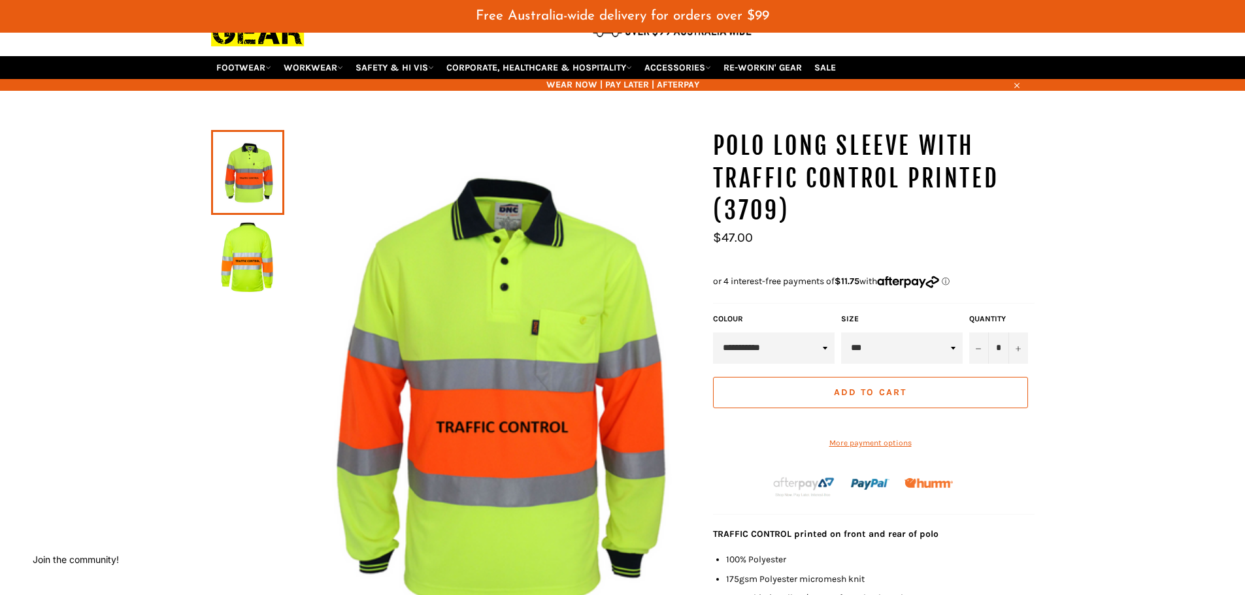
scroll to position [131, 0]
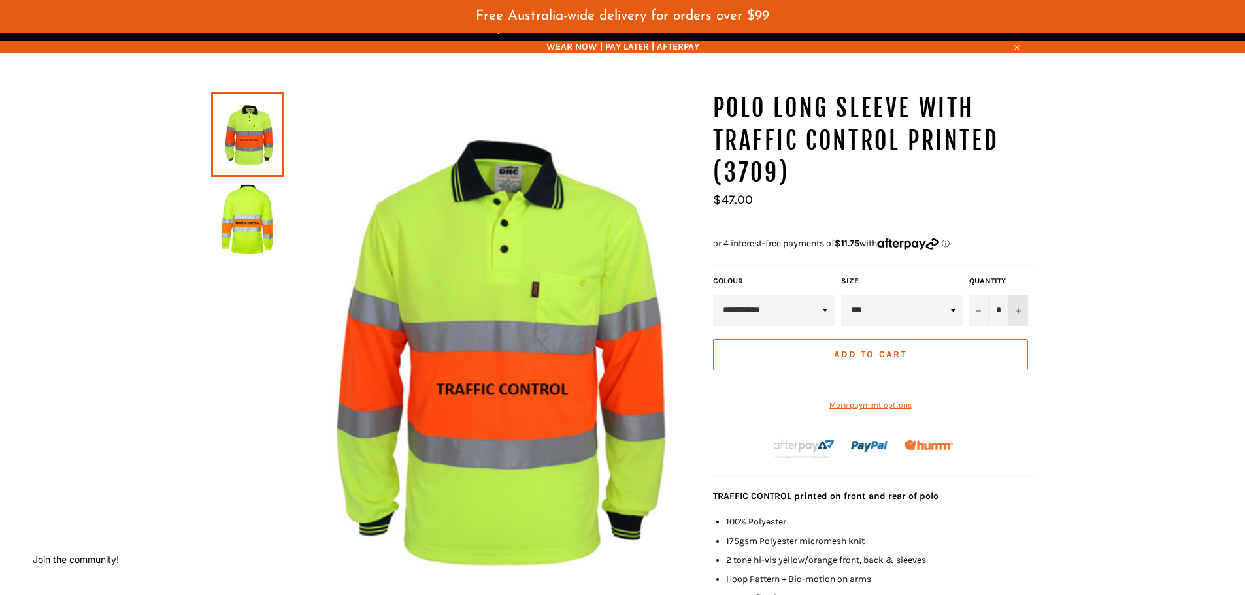
click at [1022, 316] on button "+" at bounding box center [1018, 310] width 20 height 31
type input "*"
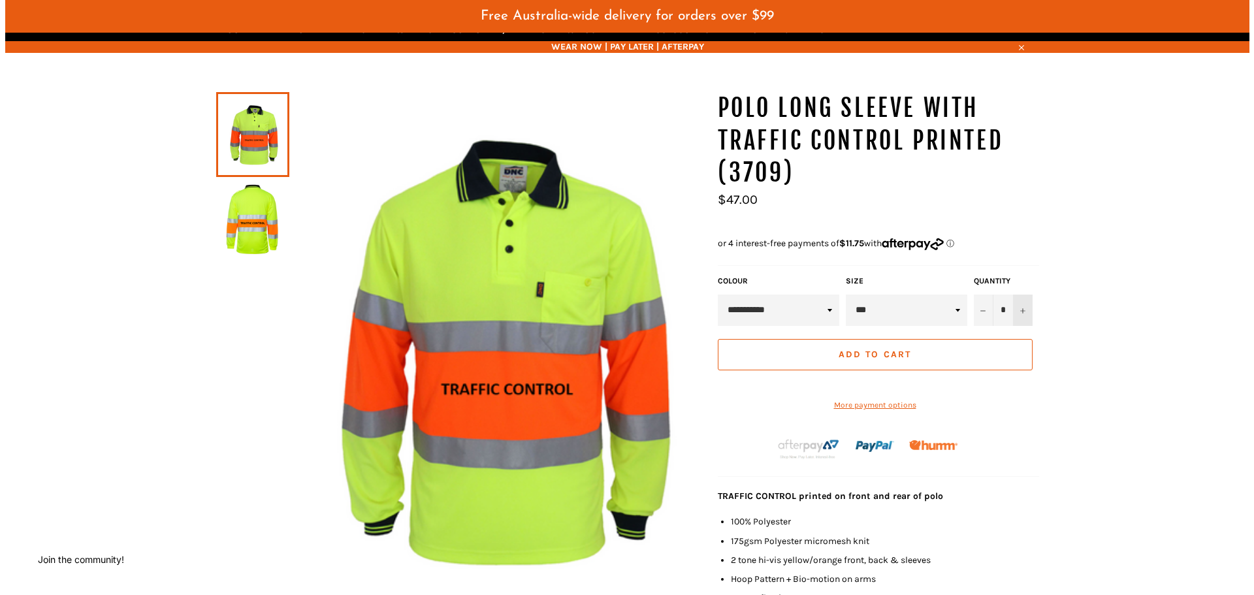
scroll to position [0, 0]
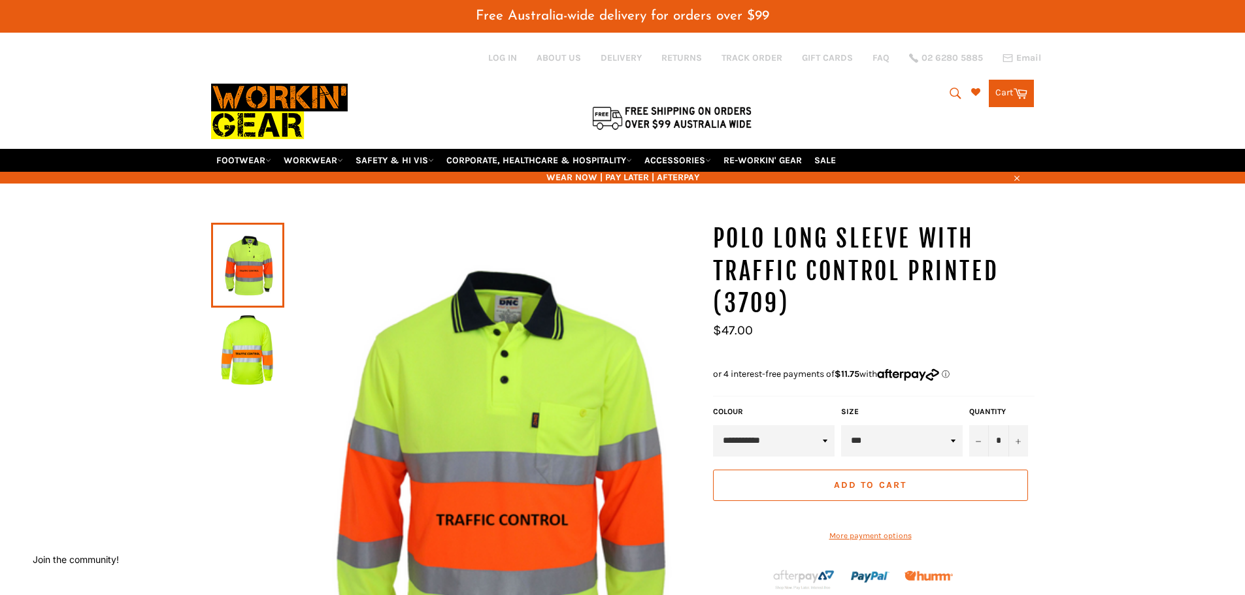
click at [876, 491] on button "Add to Cart" at bounding box center [870, 485] width 315 height 31
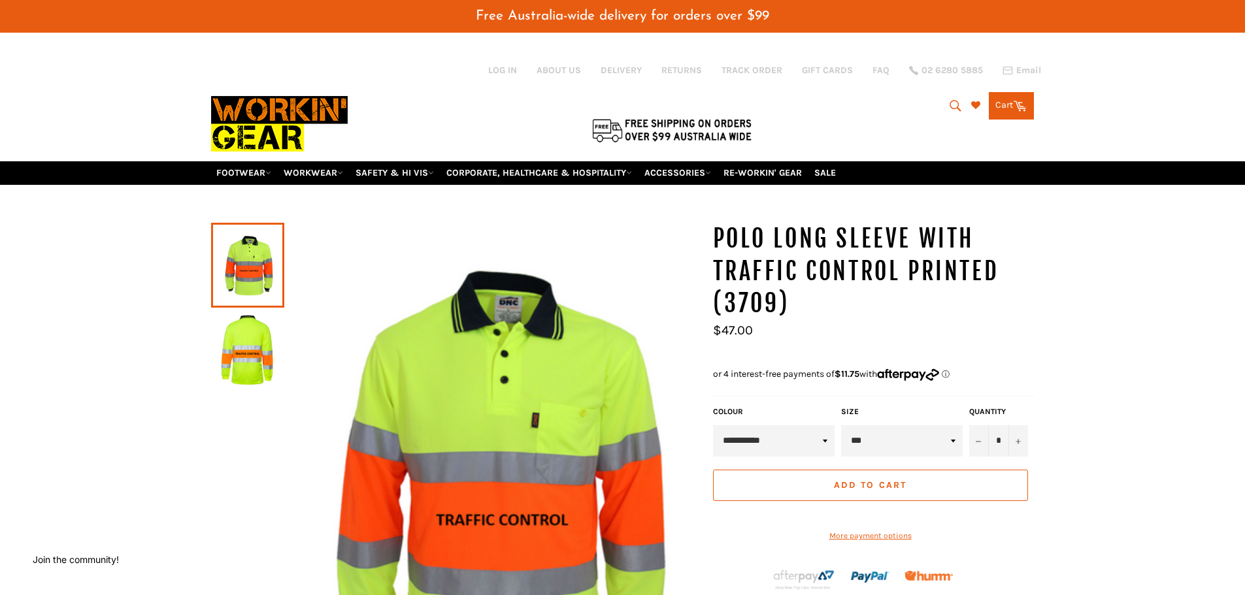
click at [1016, 117] on link "Cart Cart 0 items" at bounding box center [1010, 105] width 45 height 27
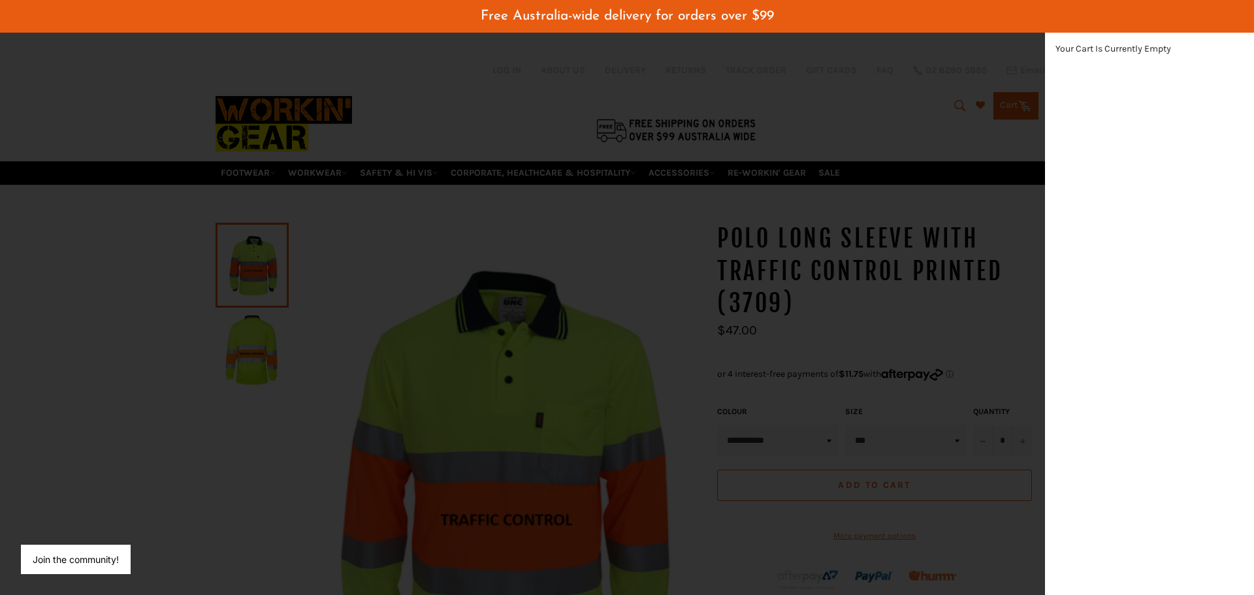
scroll to position [370, 22]
click at [1105, 243] on div "Your Cart Is Currently Empty" at bounding box center [1149, 313] width 209 height 563
click at [659, 310] on div "modal" at bounding box center [627, 297] width 1254 height 595
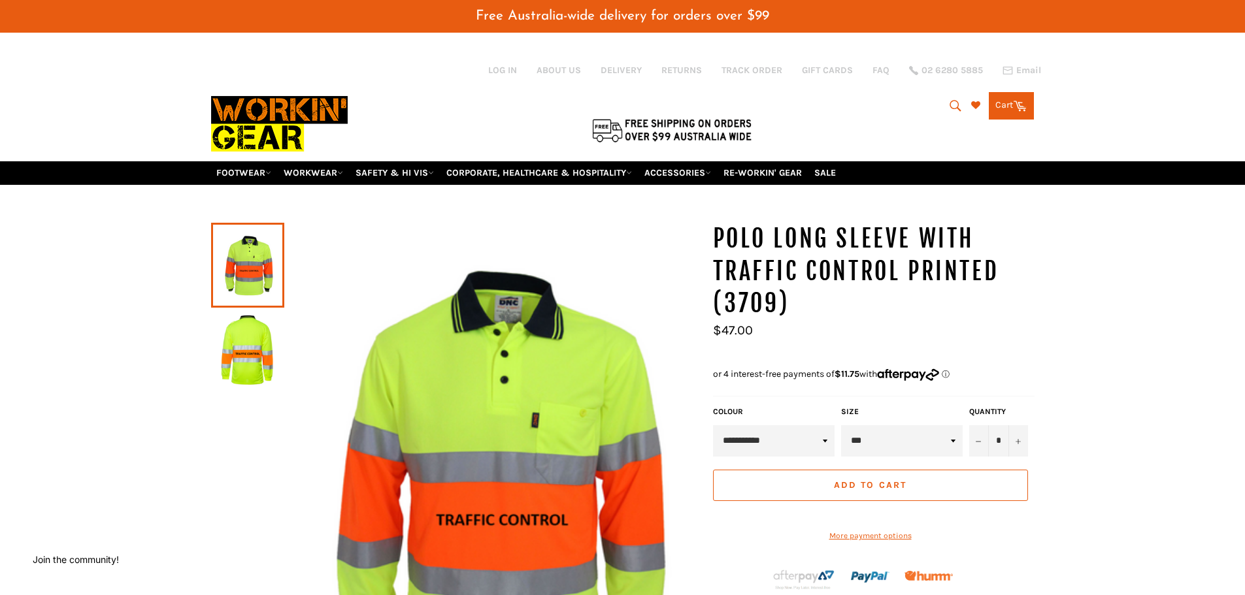
click at [659, 310] on img at bounding box center [492, 480] width 416 height 514
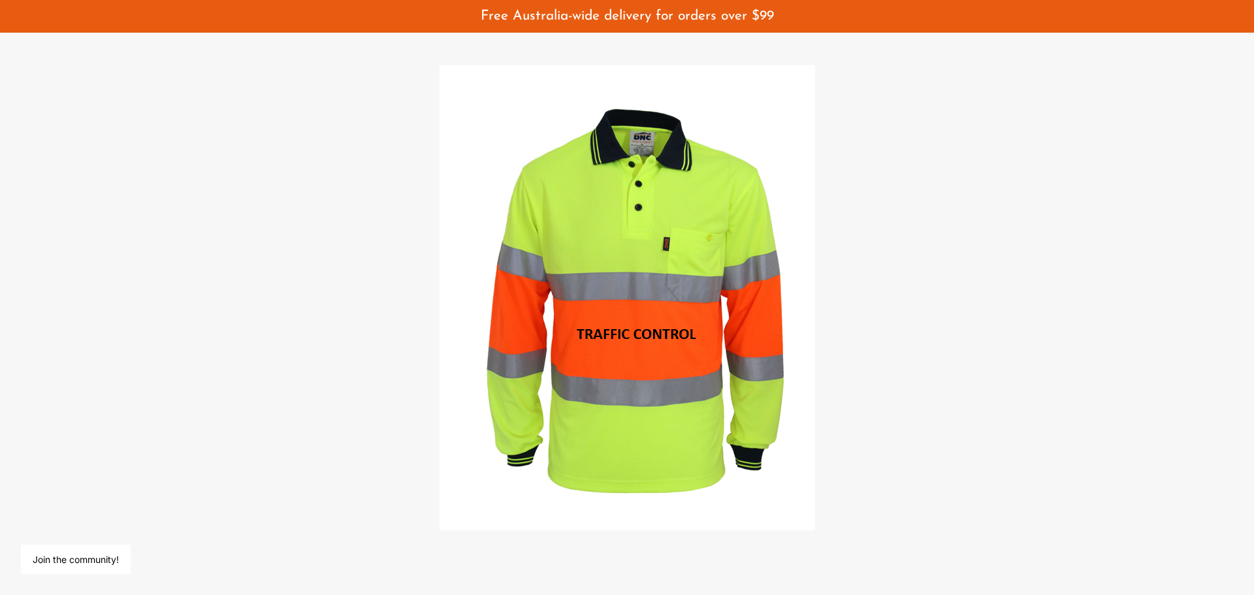
click at [603, 22] on span "Free Australia-wide delivery for orders over $99" at bounding box center [627, 16] width 293 height 14
click at [673, 285] on img at bounding box center [628, 297] width 376 height 465
click at [869, 20] on div "Free Australia-wide delivery for orders over $99" at bounding box center [627, 16] width 1254 height 17
drag, startPoint x: 863, startPoint y: 13, endPoint x: 841, endPoint y: 17, distance: 22.6
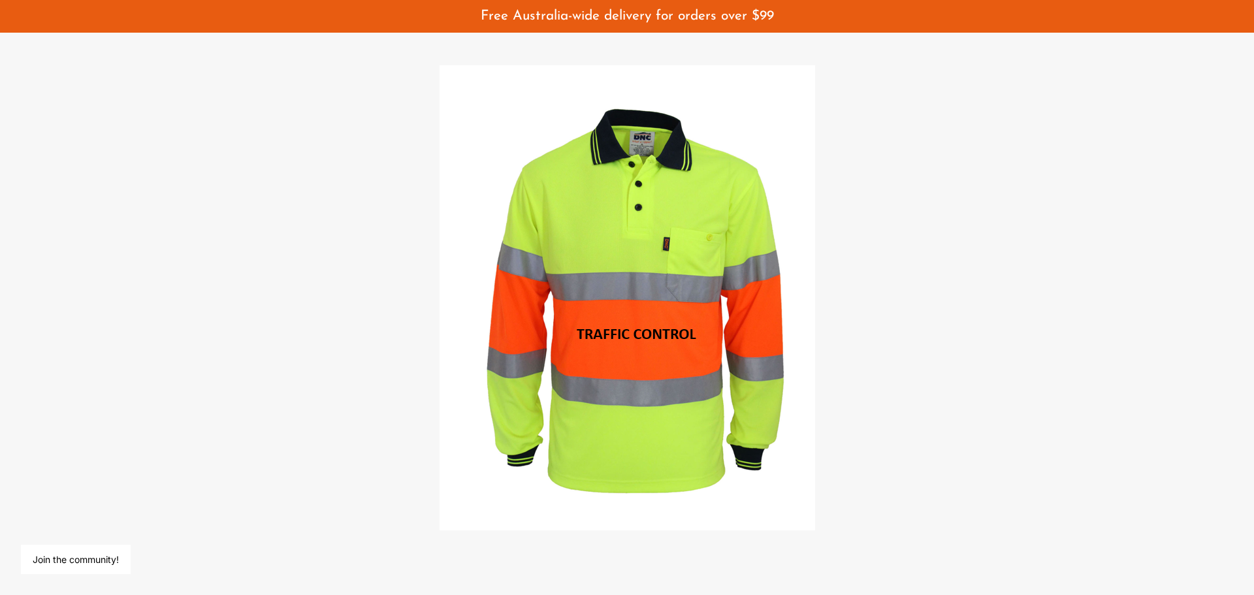
click at [849, 16] on div "Free Australia-wide delivery for orders over $99" at bounding box center [627, 16] width 1254 height 17
click at [736, 12] on span "Free Australia-wide delivery for orders over $99" at bounding box center [627, 16] width 293 height 14
click at [736, 15] on span "Free Australia-wide delivery for orders over $99" at bounding box center [627, 16] width 293 height 14
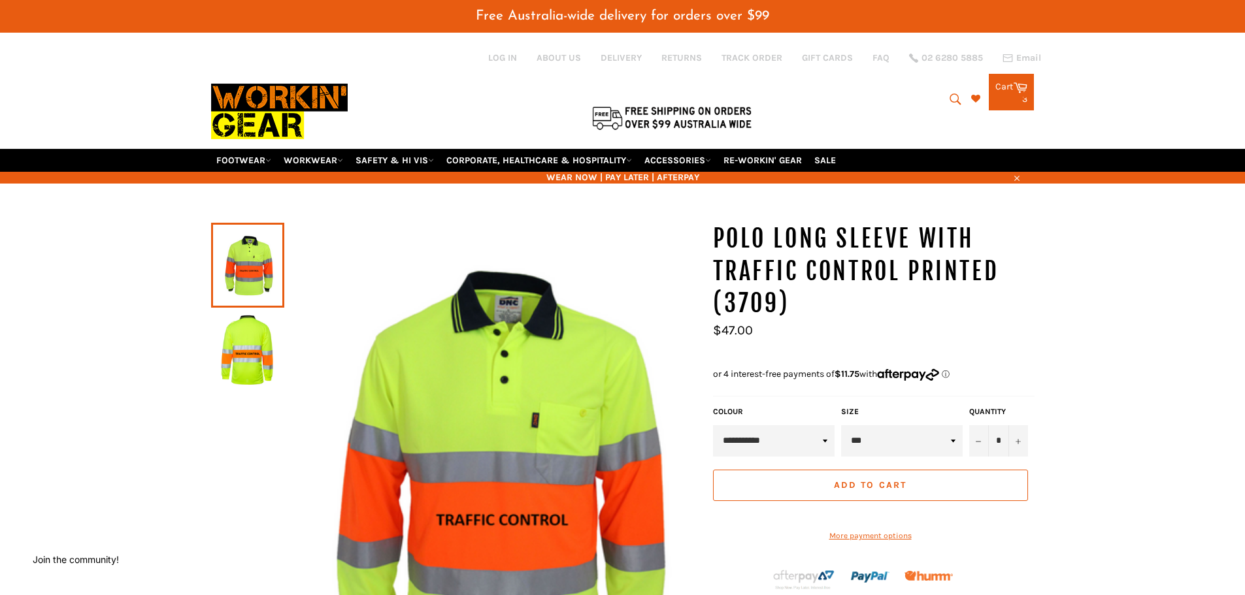
select select "***"
click at [841, 425] on select "** *** *** *** *** *** *** *** ***" at bounding box center [902, 440] width 122 height 31
click at [1021, 443] on button "+" at bounding box center [1018, 440] width 20 height 31
type input "*"
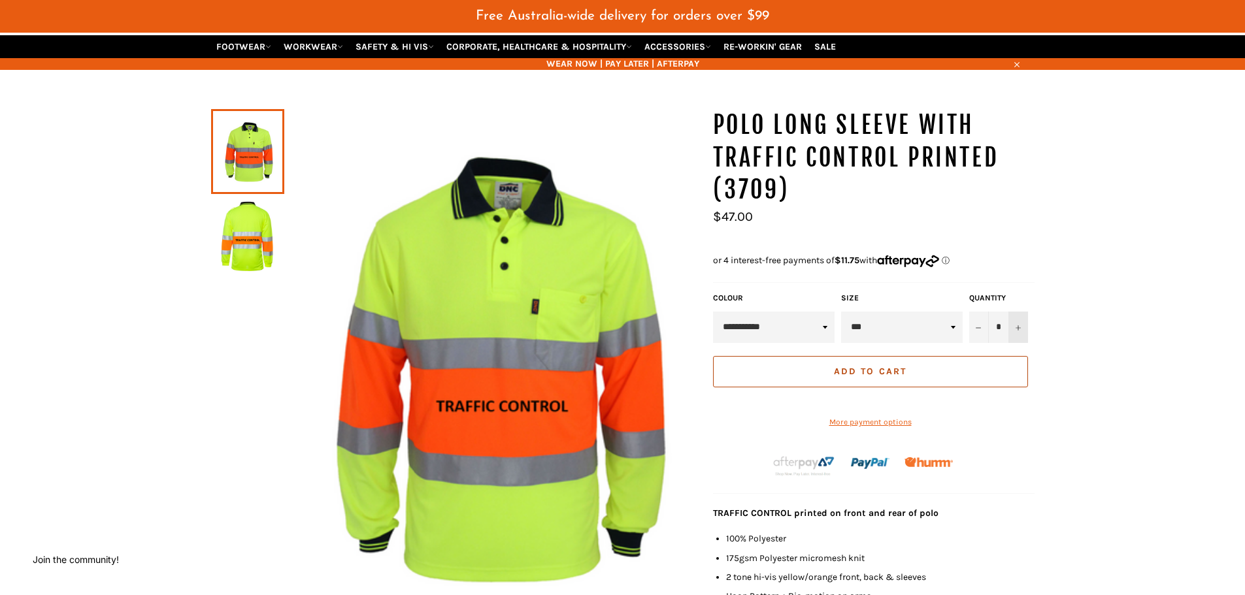
scroll to position [131, 0]
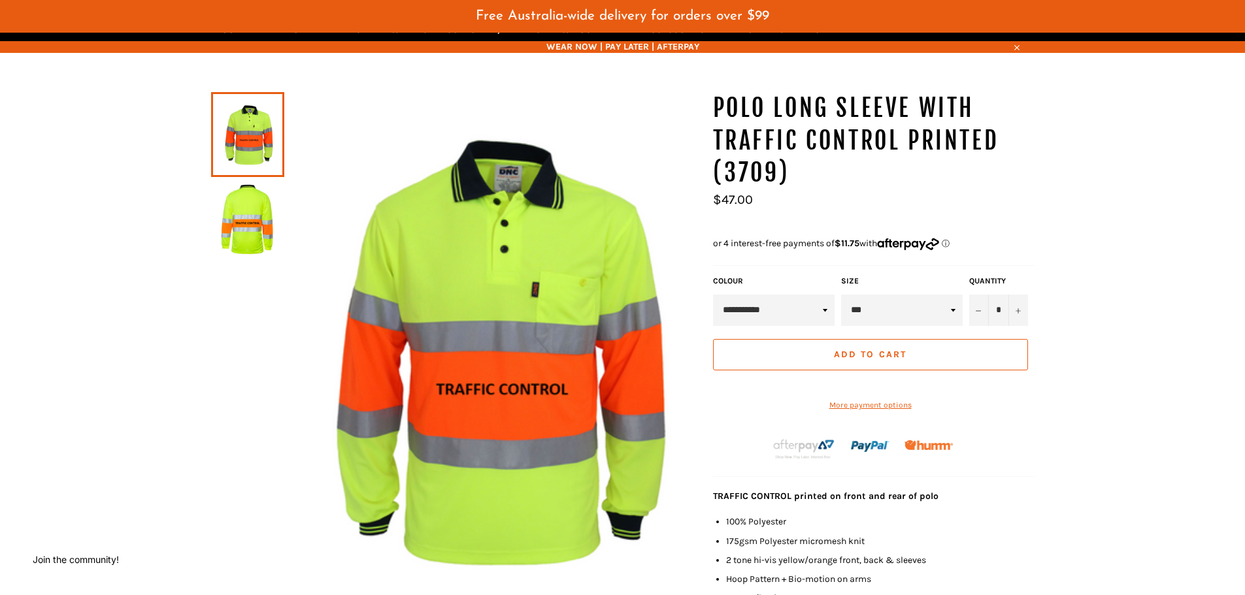
click at [807, 360] on button "Add to Cart" at bounding box center [870, 354] width 315 height 31
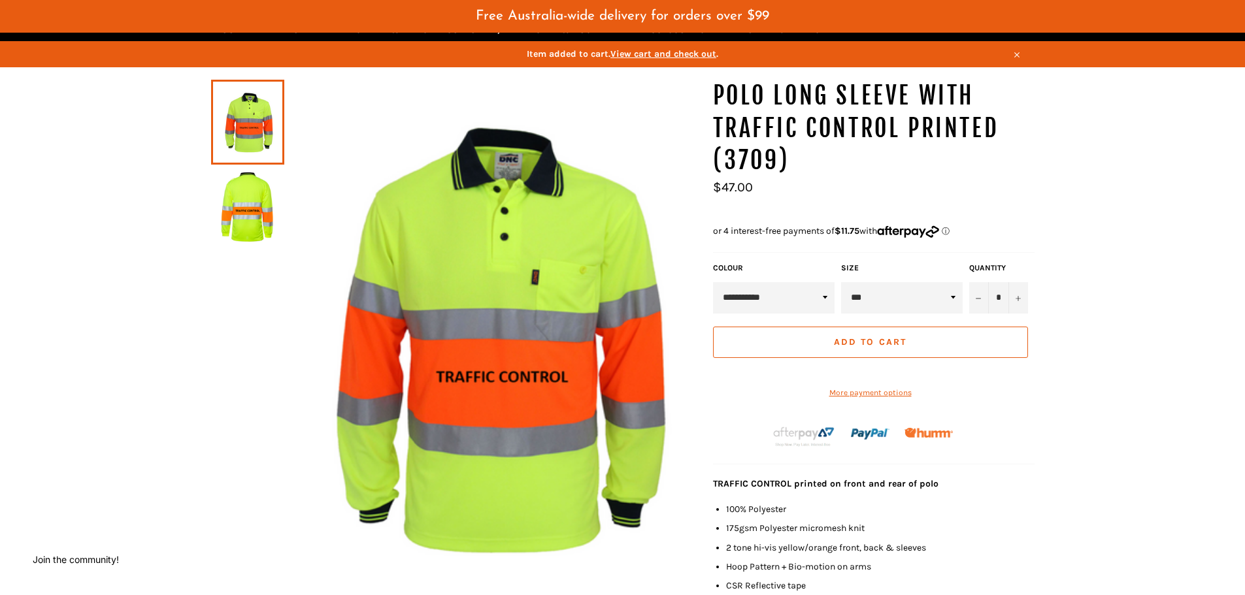
click at [684, 53] on span "View cart and check out" at bounding box center [663, 53] width 106 height 11
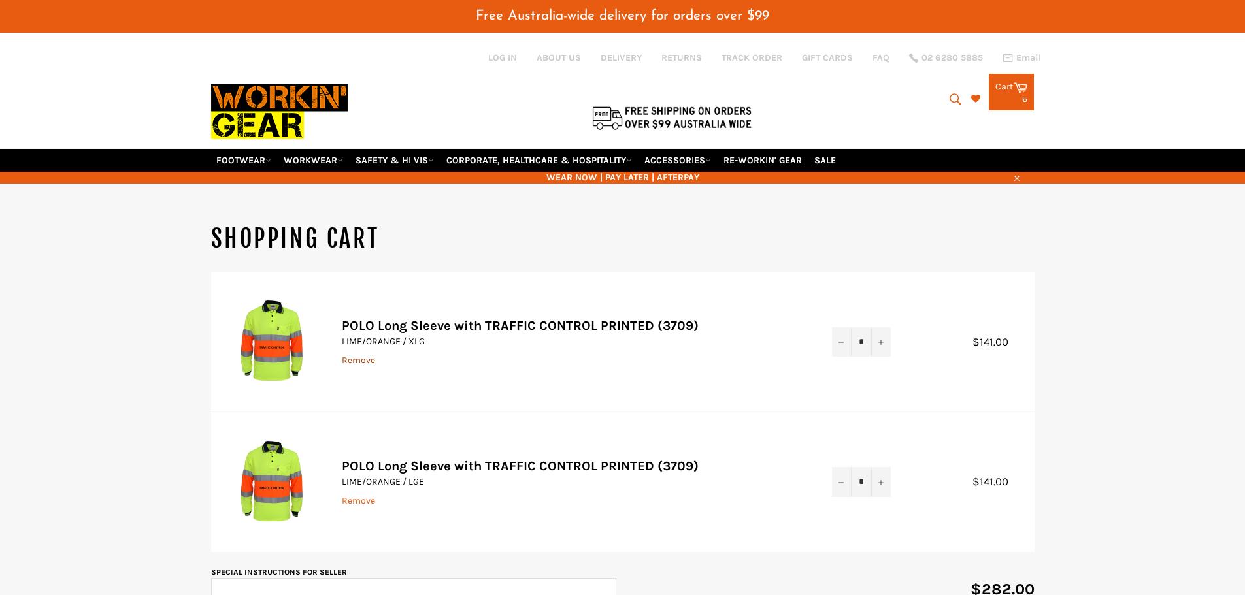
click at [354, 361] on link "Remove" at bounding box center [358, 360] width 33 height 11
